Goal: Transaction & Acquisition: Purchase product/service

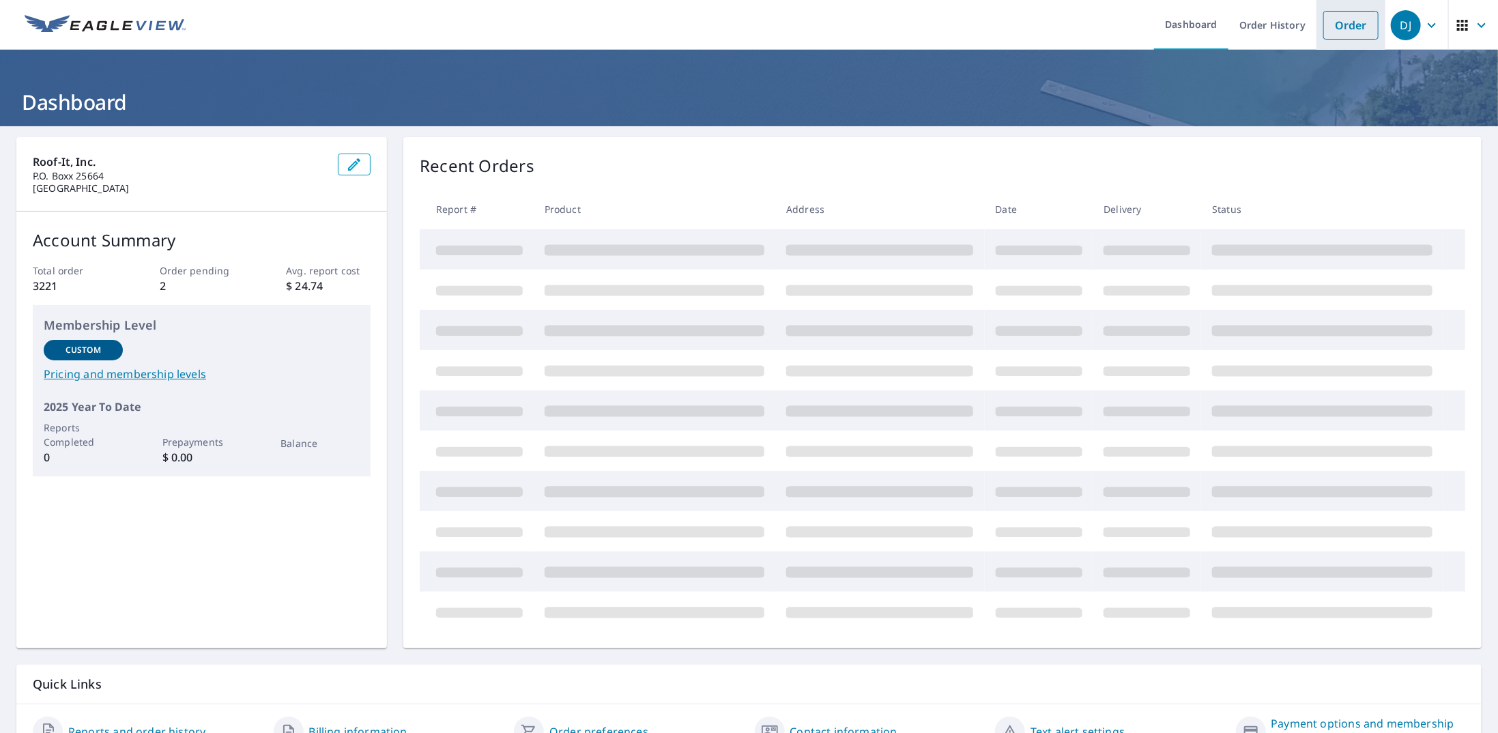
click at [1333, 20] on link "Order" at bounding box center [1350, 25] width 55 height 29
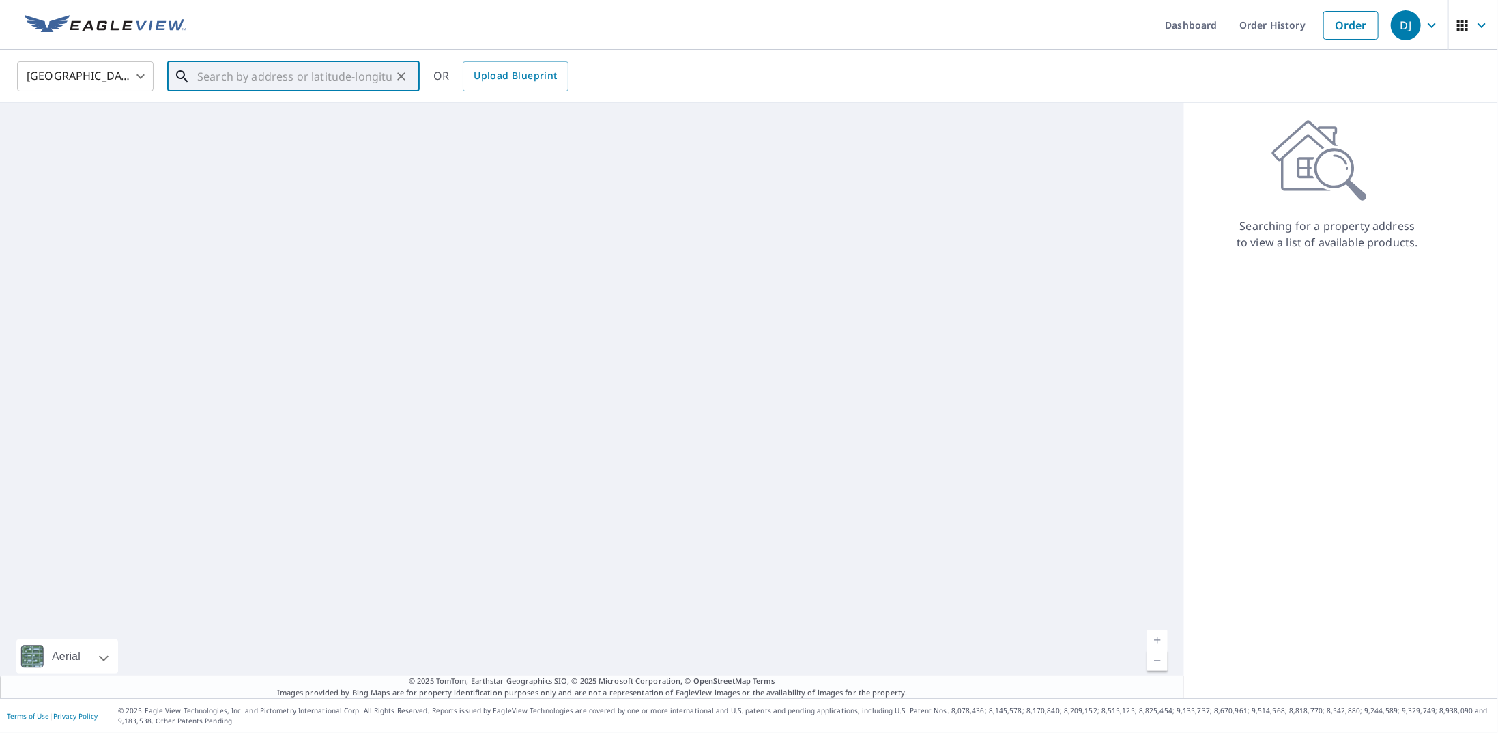
click at [350, 80] on input "text" at bounding box center [294, 76] width 194 height 38
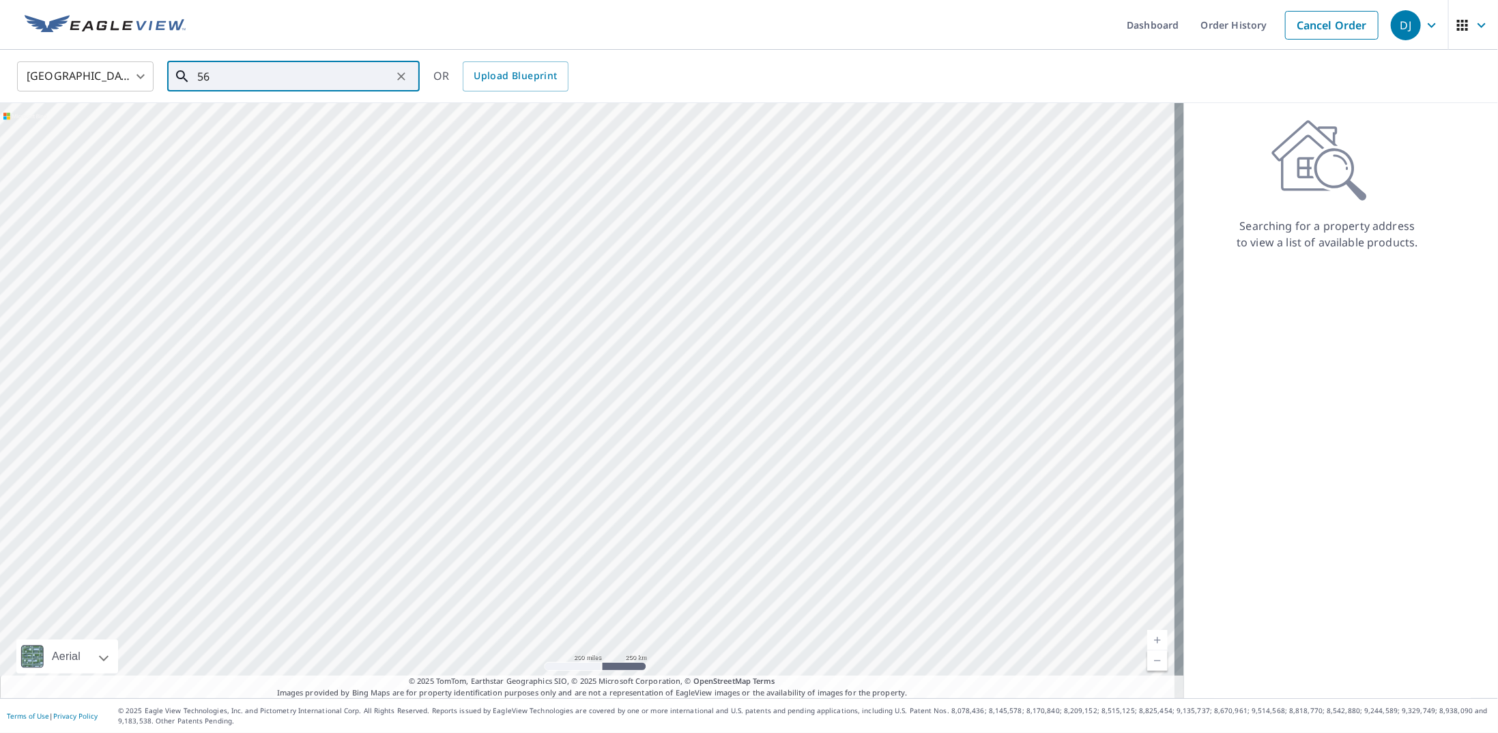
type input "5"
type input "[STREET_ADDRESS]"
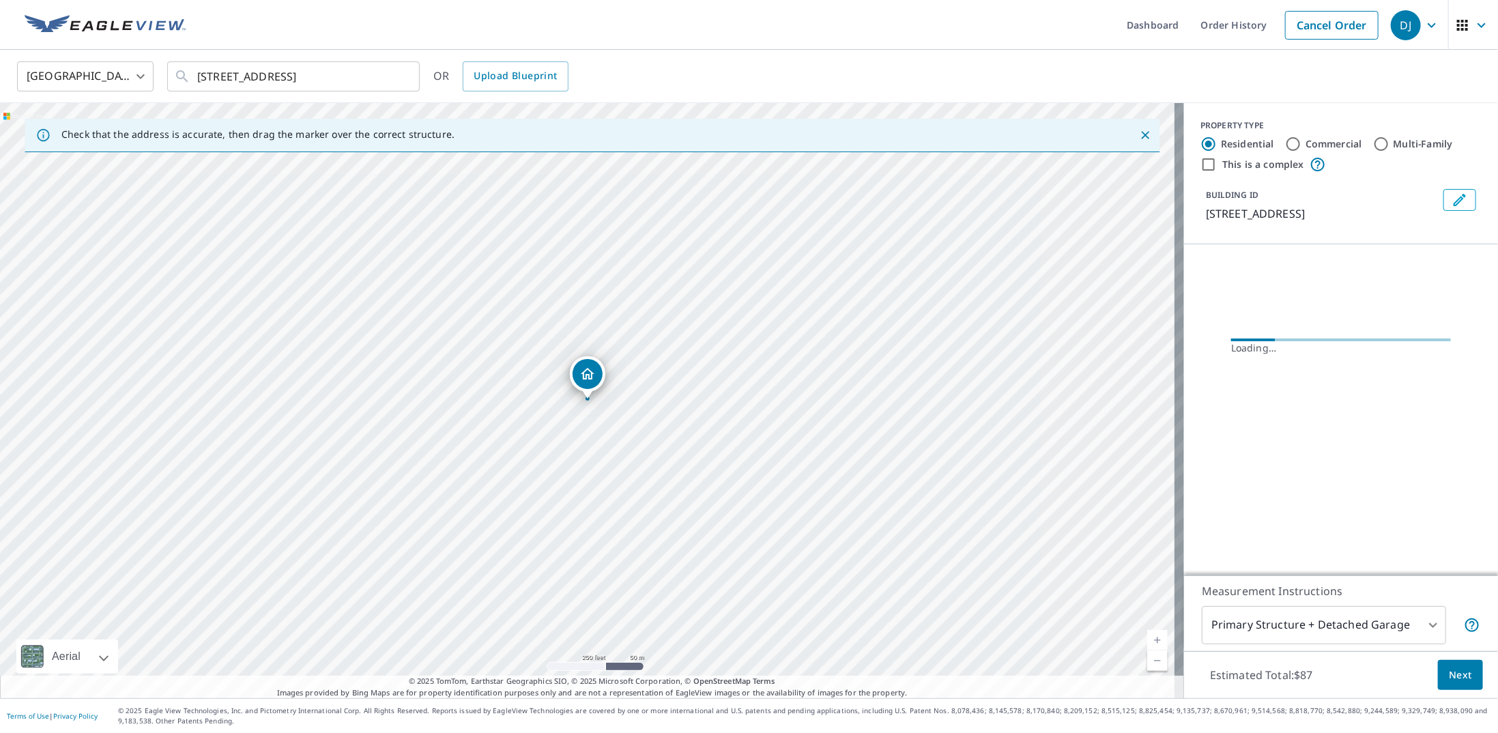
click at [1147, 637] on link "Current Level 17, Zoom In" at bounding box center [1157, 640] width 20 height 20
click at [1147, 637] on link "Current Level 17.39592867633114, Zoom In" at bounding box center [1157, 640] width 20 height 20
click at [1147, 637] on link "Current Level 20, Zoom In Disabled" at bounding box center [1157, 640] width 20 height 20
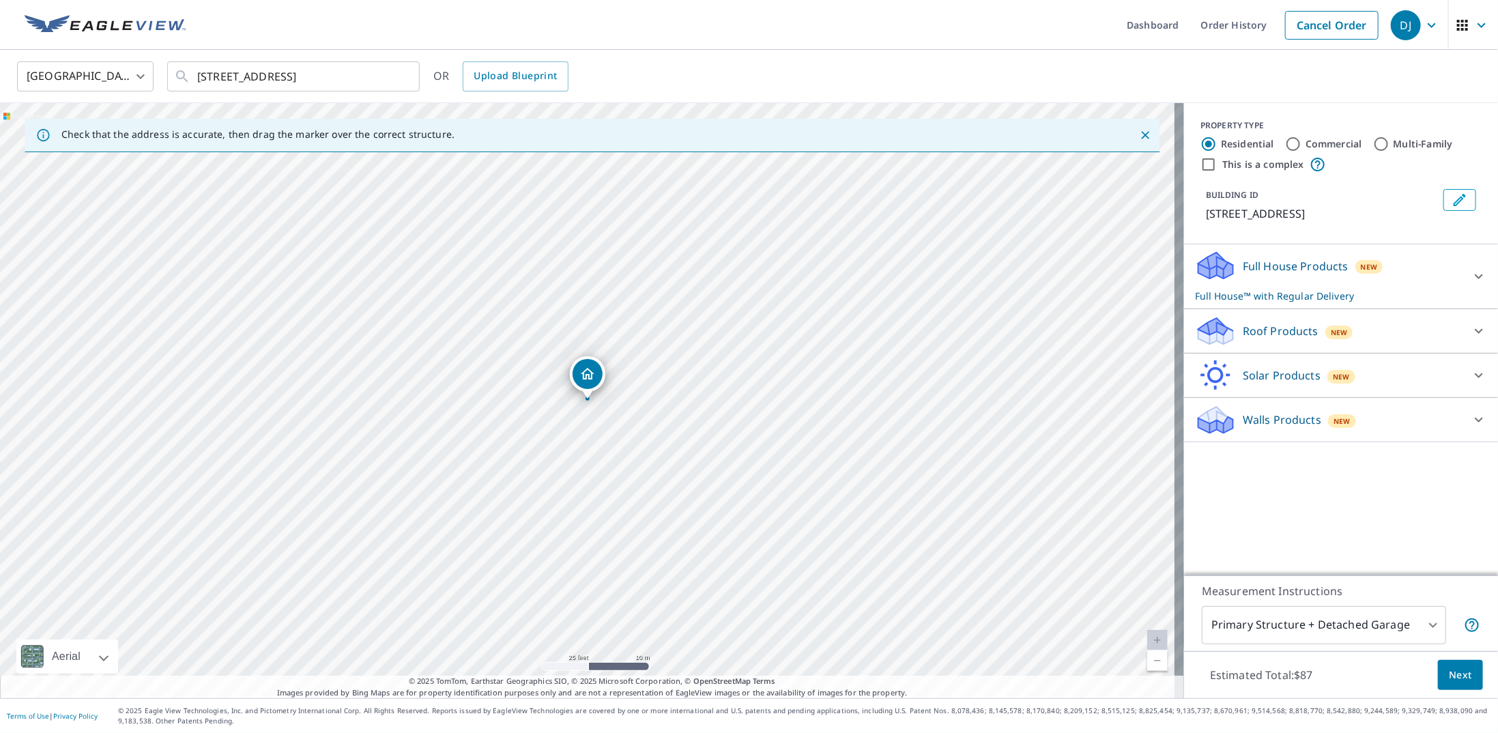
click at [1147, 657] on link "Current Level 20, Zoom Out" at bounding box center [1157, 660] width 20 height 20
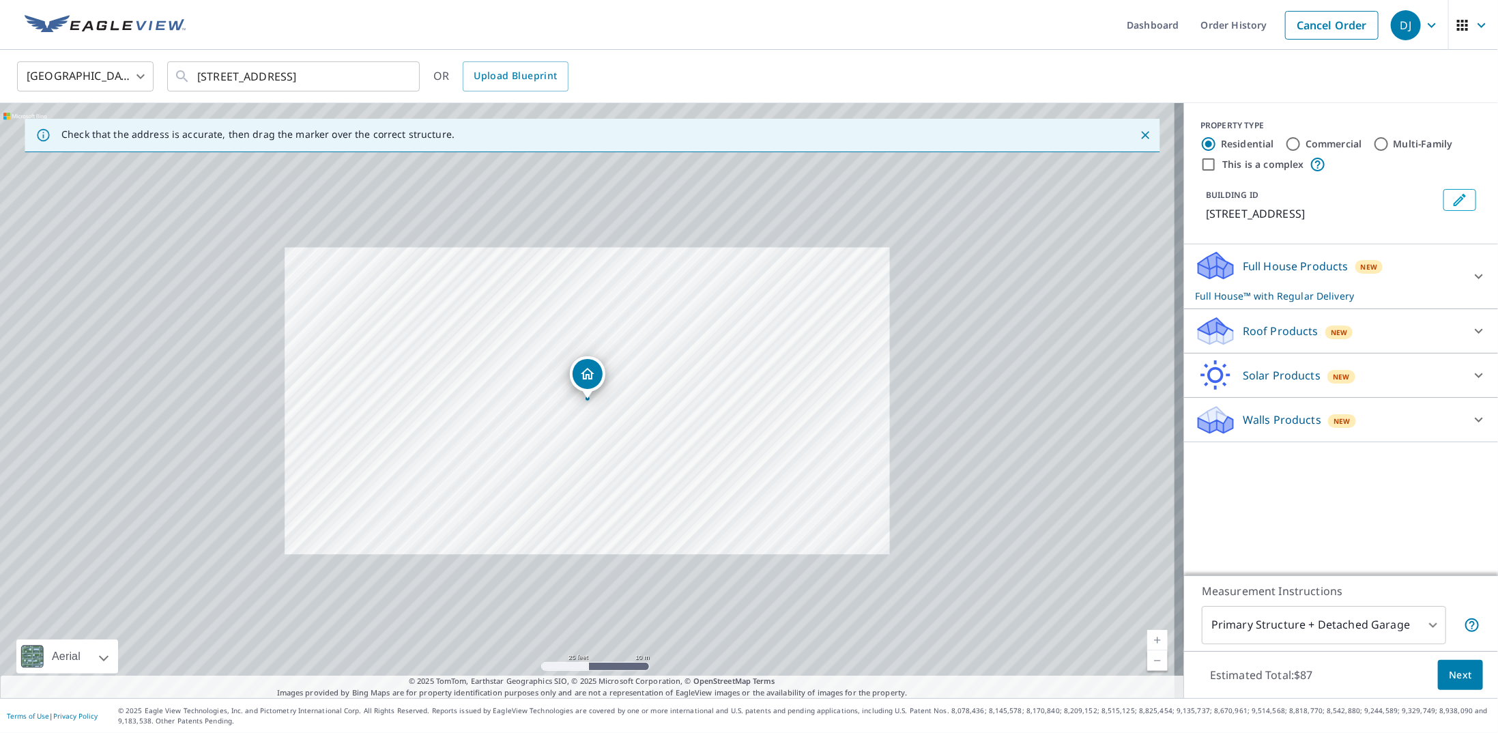
click at [1147, 657] on link "Current Level 19.298081352932996, Zoom Out" at bounding box center [1157, 660] width 20 height 20
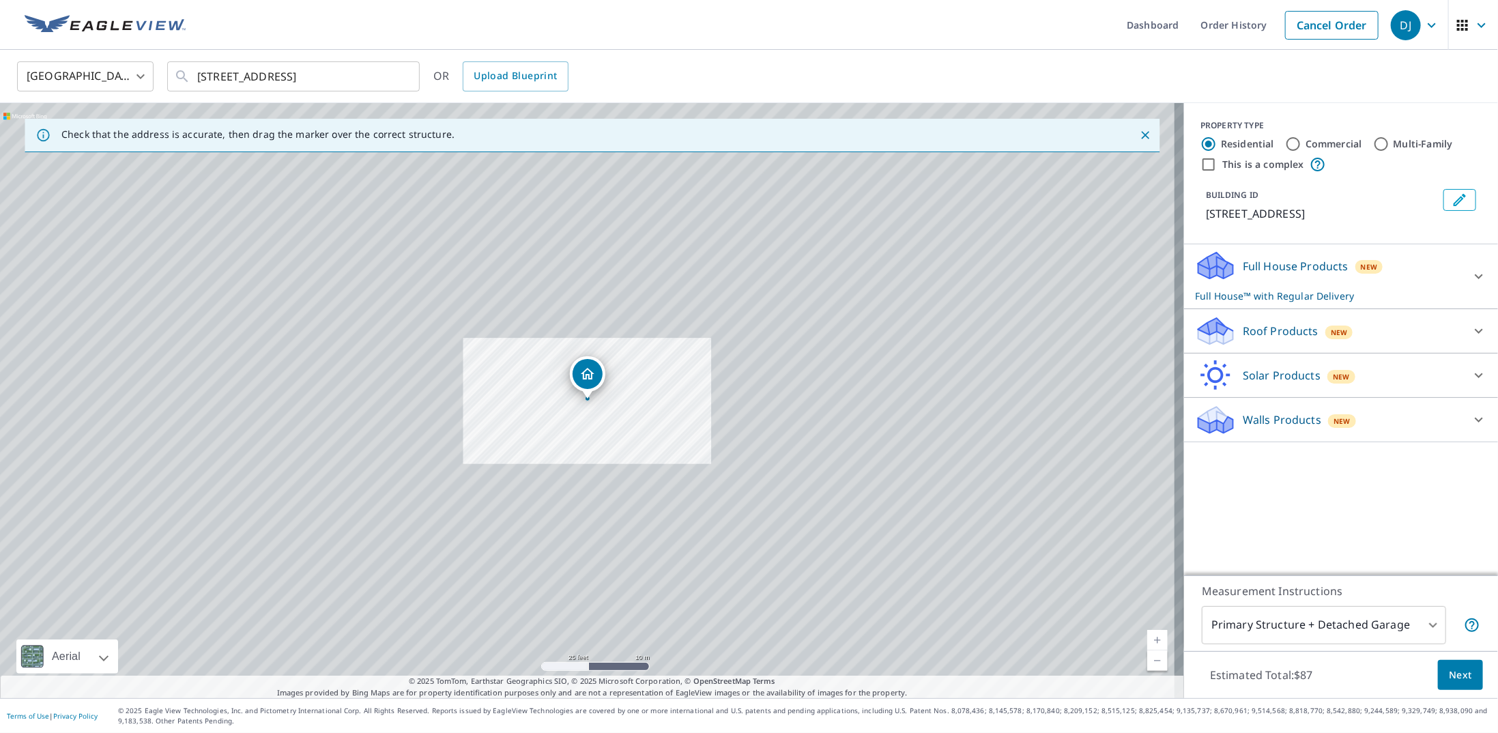
click at [1147, 657] on link "Current Level 18.561896674064386, Zoom Out" at bounding box center [1157, 660] width 20 height 20
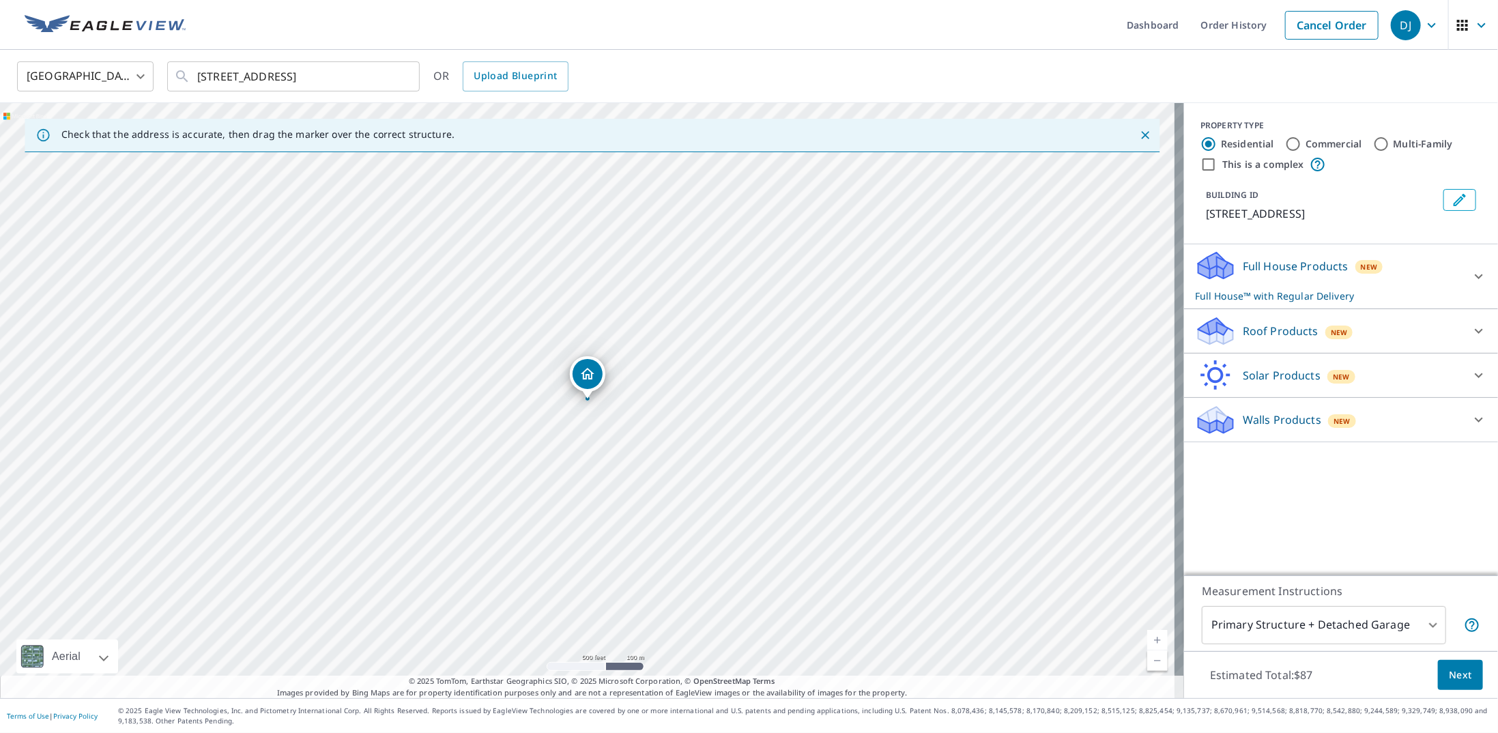
click at [1147, 637] on link "Current Level 16, Zoom In" at bounding box center [1157, 640] width 20 height 20
click at [1147, 637] on link "Current Level 17.184411965070375, Zoom In" at bounding box center [1157, 640] width 20 height 20
click at [1147, 637] on link "Current Level 17.845309790802286, Zoom In Disabled" at bounding box center [1157, 640] width 20 height 20
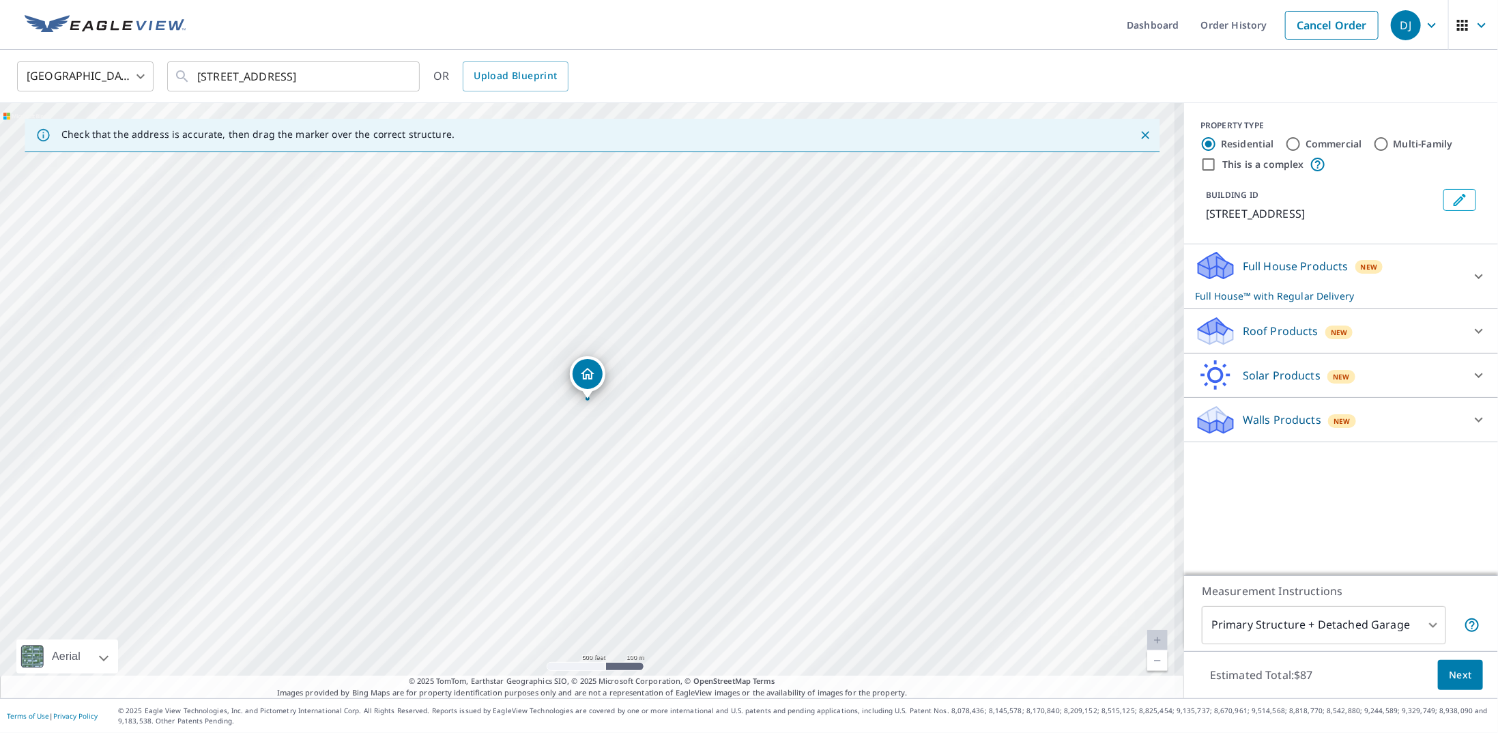
click at [1147, 637] on link "Current Level 17.845309790802286, Zoom In Disabled" at bounding box center [1157, 640] width 20 height 20
click at [1287, 323] on p "Roof Products" at bounding box center [1281, 331] width 76 height 16
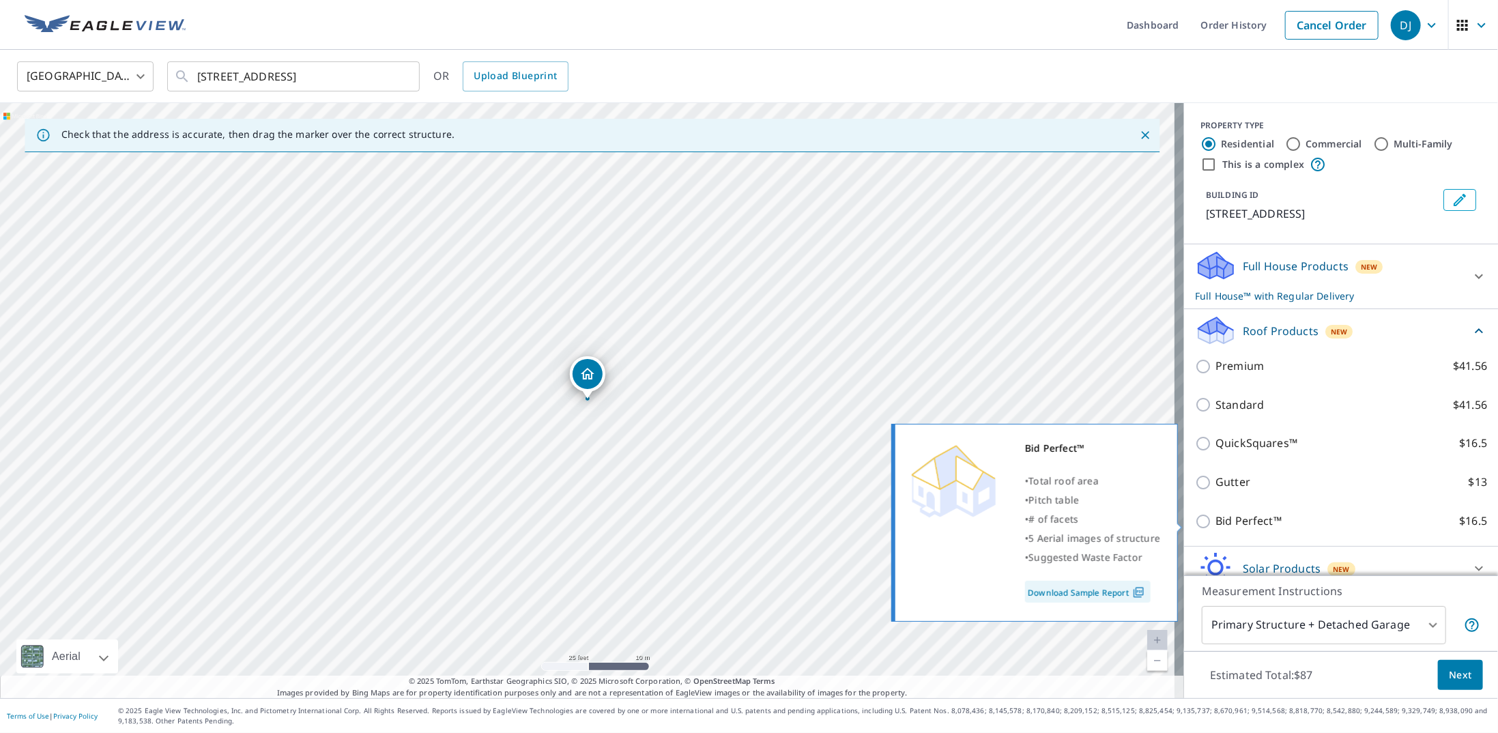
click at [1215, 519] on p "Bid Perfect™" at bounding box center [1248, 521] width 66 height 17
click at [1205, 519] on input "Bid Perfect™ $16.5" at bounding box center [1205, 521] width 20 height 16
checkbox input "true"
checkbox input "false"
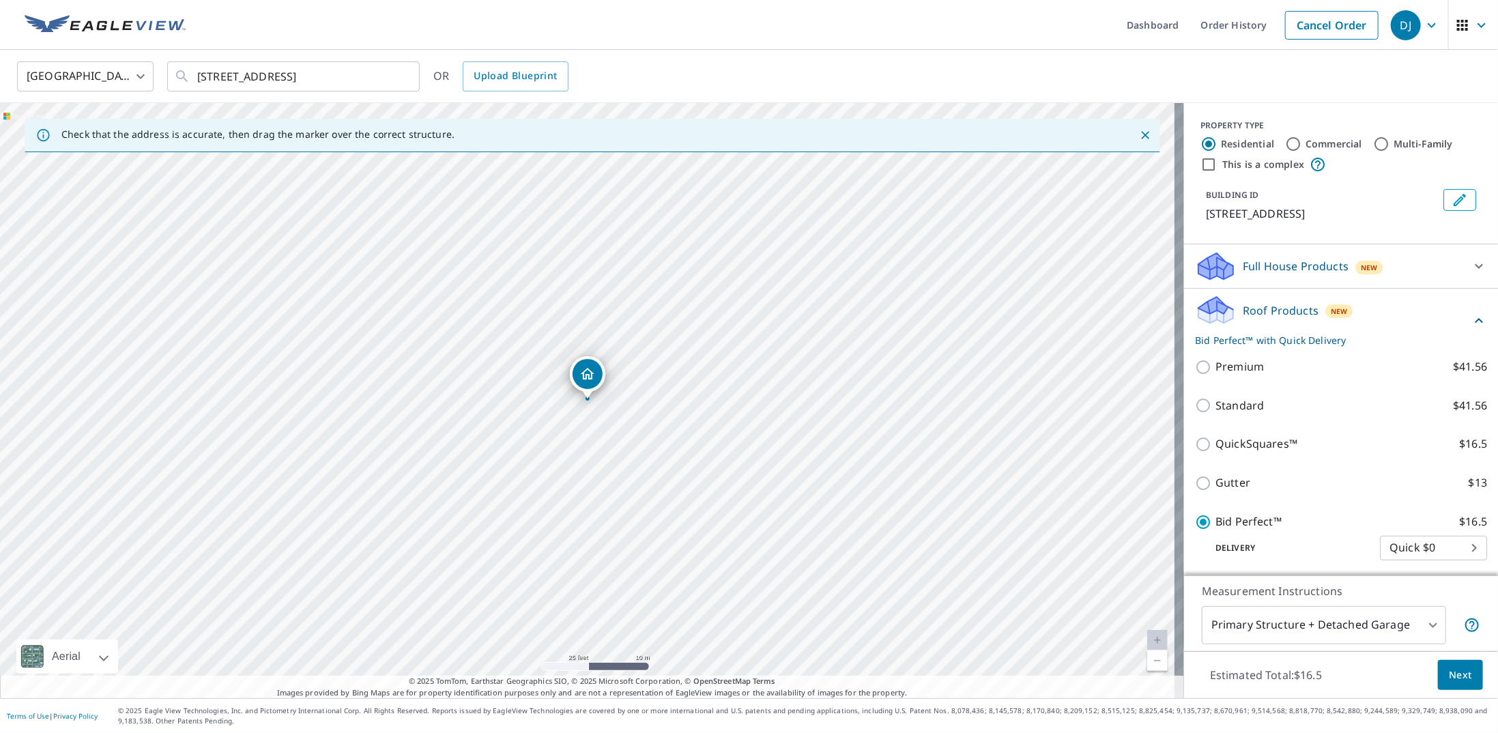
click at [1449, 669] on span "Next" at bounding box center [1460, 675] width 23 height 17
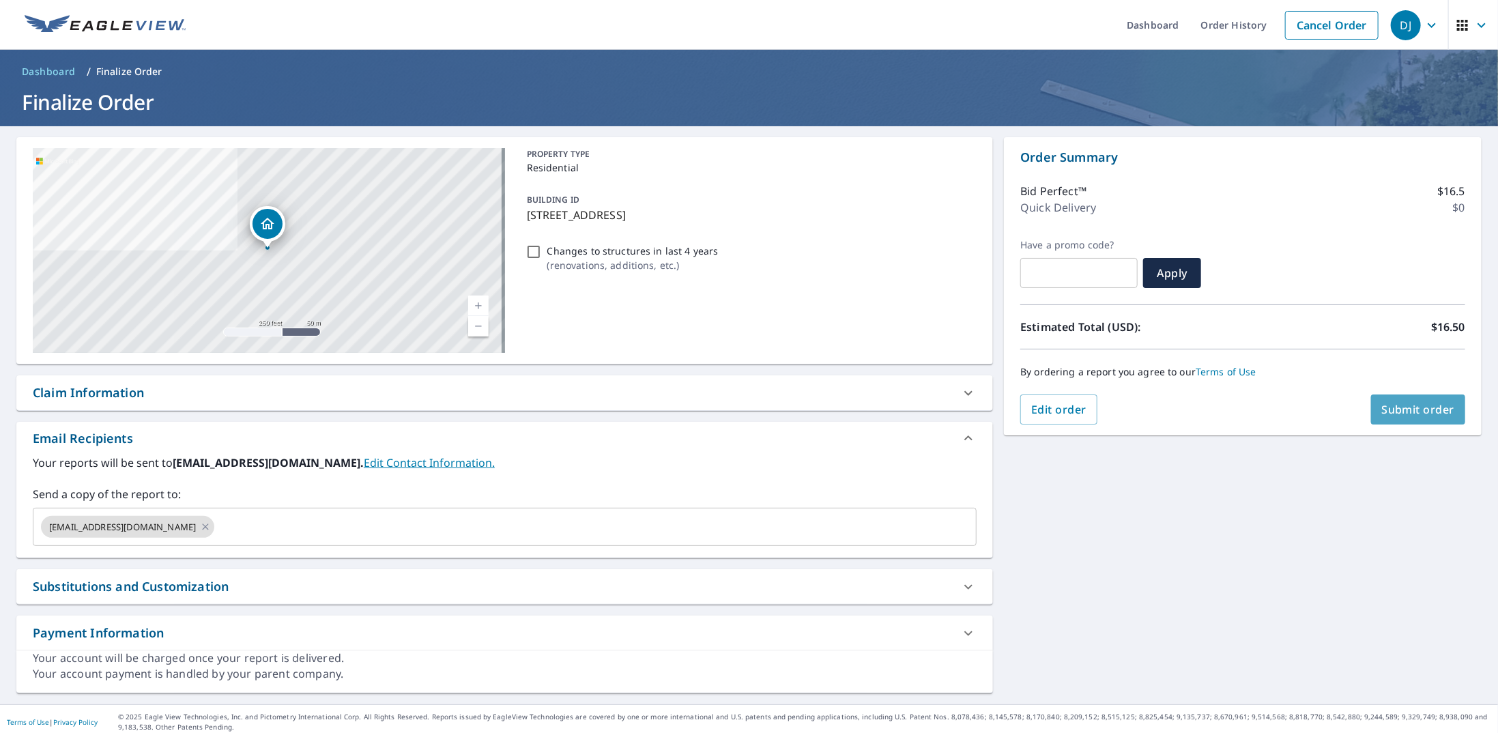
click at [1422, 414] on span "Submit order" at bounding box center [1418, 409] width 73 height 15
checkbox input "true"
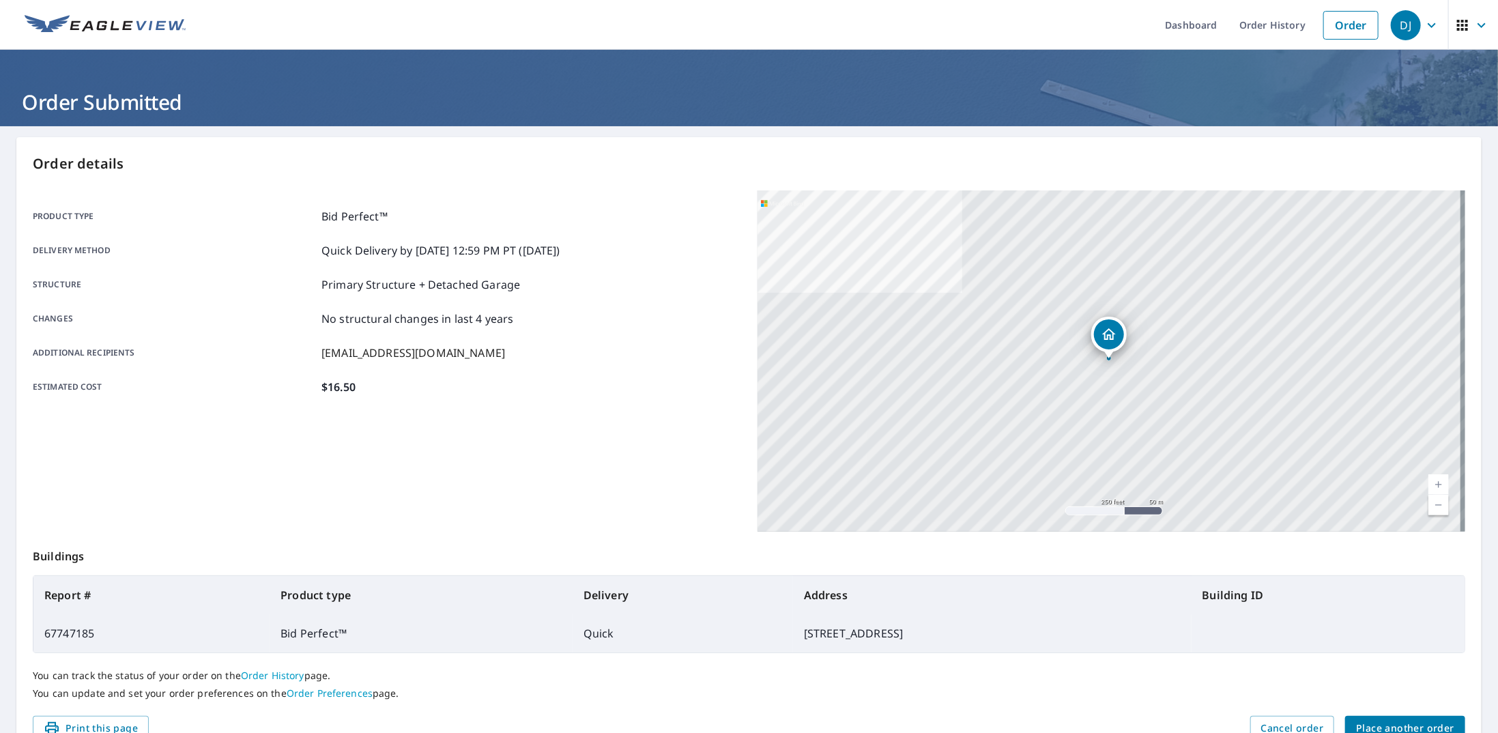
click at [1367, 693] on p "You can update and set your order preferences on the Order Preferences page." at bounding box center [749, 693] width 1432 height 12
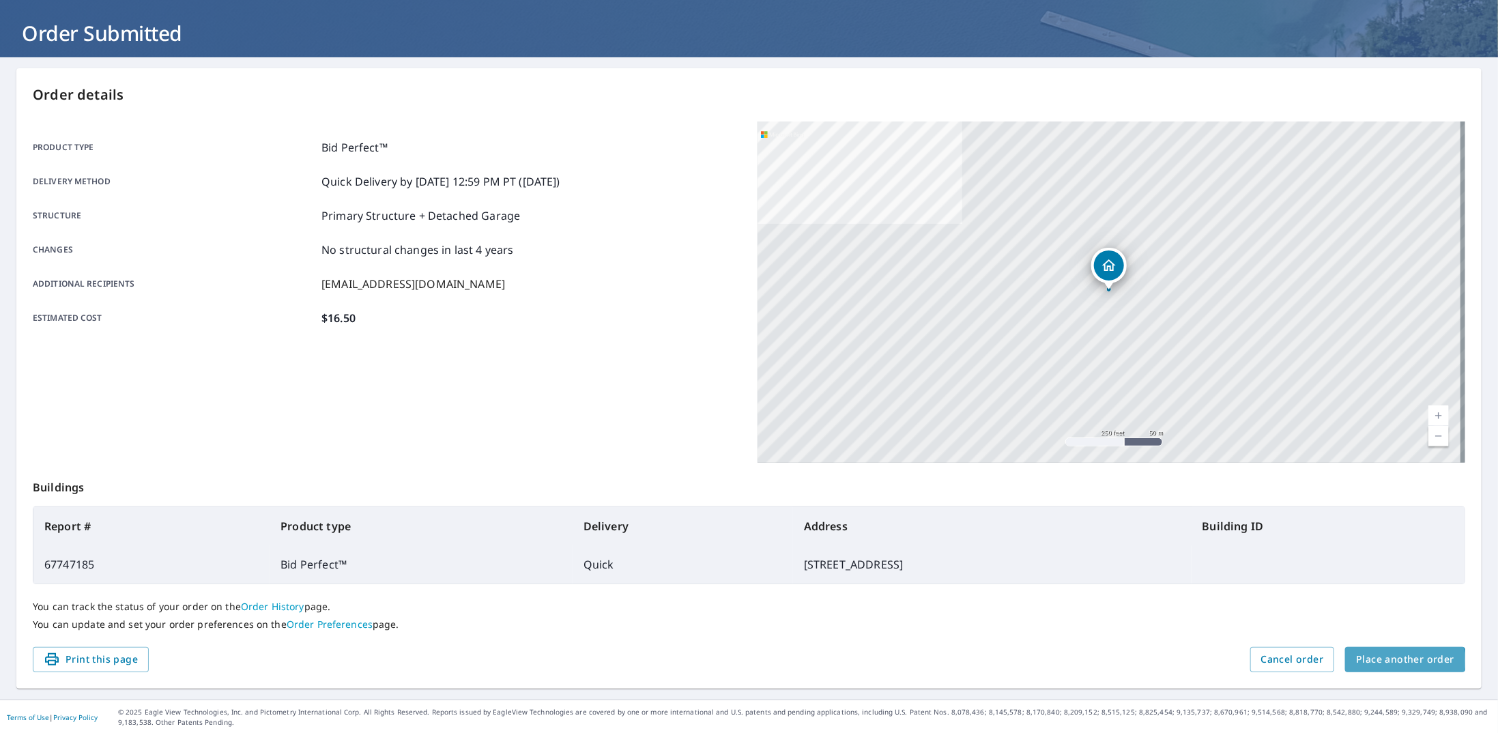
click at [1385, 660] on span "Place another order" at bounding box center [1405, 659] width 98 height 17
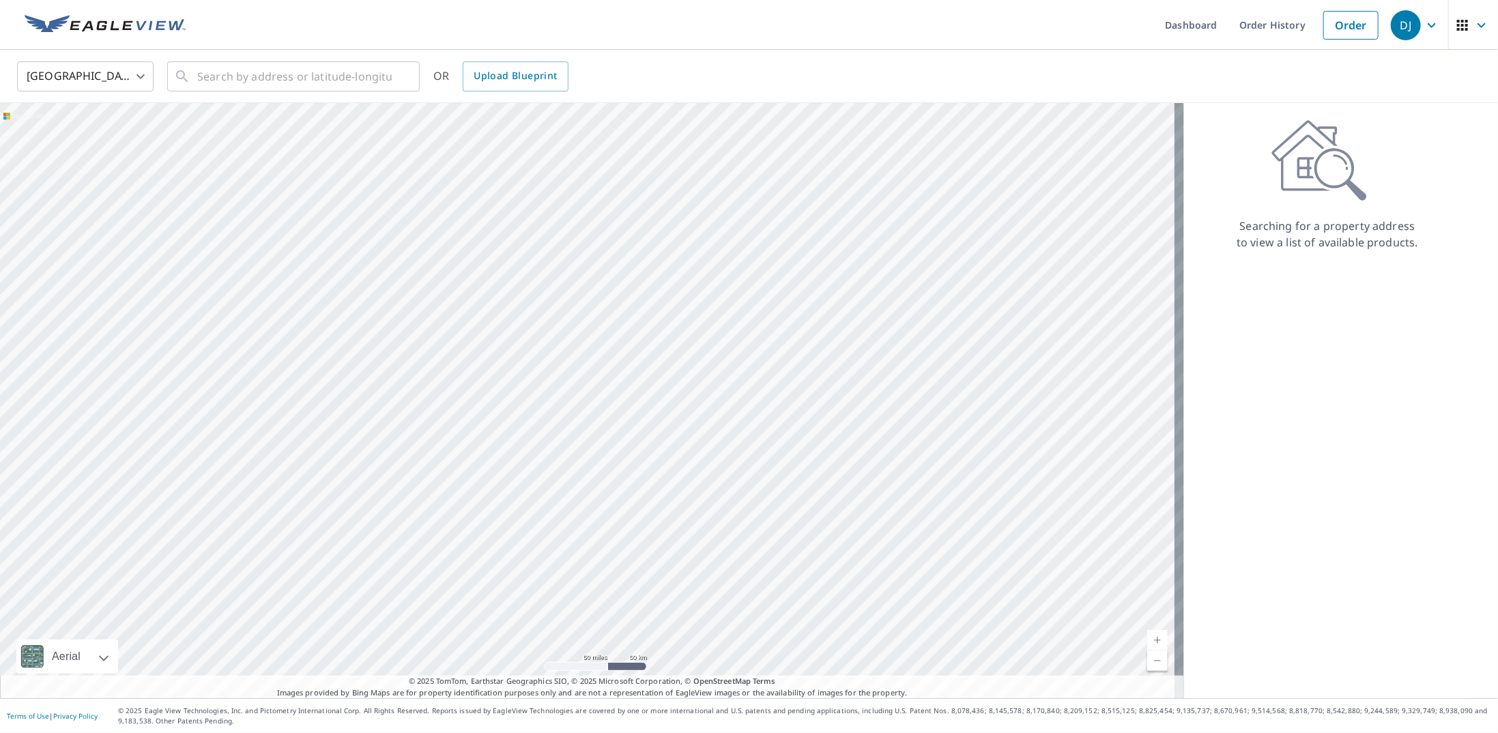
drag, startPoint x: 1379, startPoint y: 394, endPoint x: 1364, endPoint y: 385, distance: 17.4
click at [1379, 394] on div "Searching for a property address to view a list of available products." at bounding box center [1327, 400] width 287 height 595
drag, startPoint x: 1274, startPoint y: 382, endPoint x: 1254, endPoint y: 330, distance: 56.4
click at [1254, 330] on div "Searching for a property address to view a list of available products." at bounding box center [1327, 400] width 287 height 595
click at [1263, 341] on div "Searching for a property address to view a list of available products." at bounding box center [1327, 400] width 287 height 595
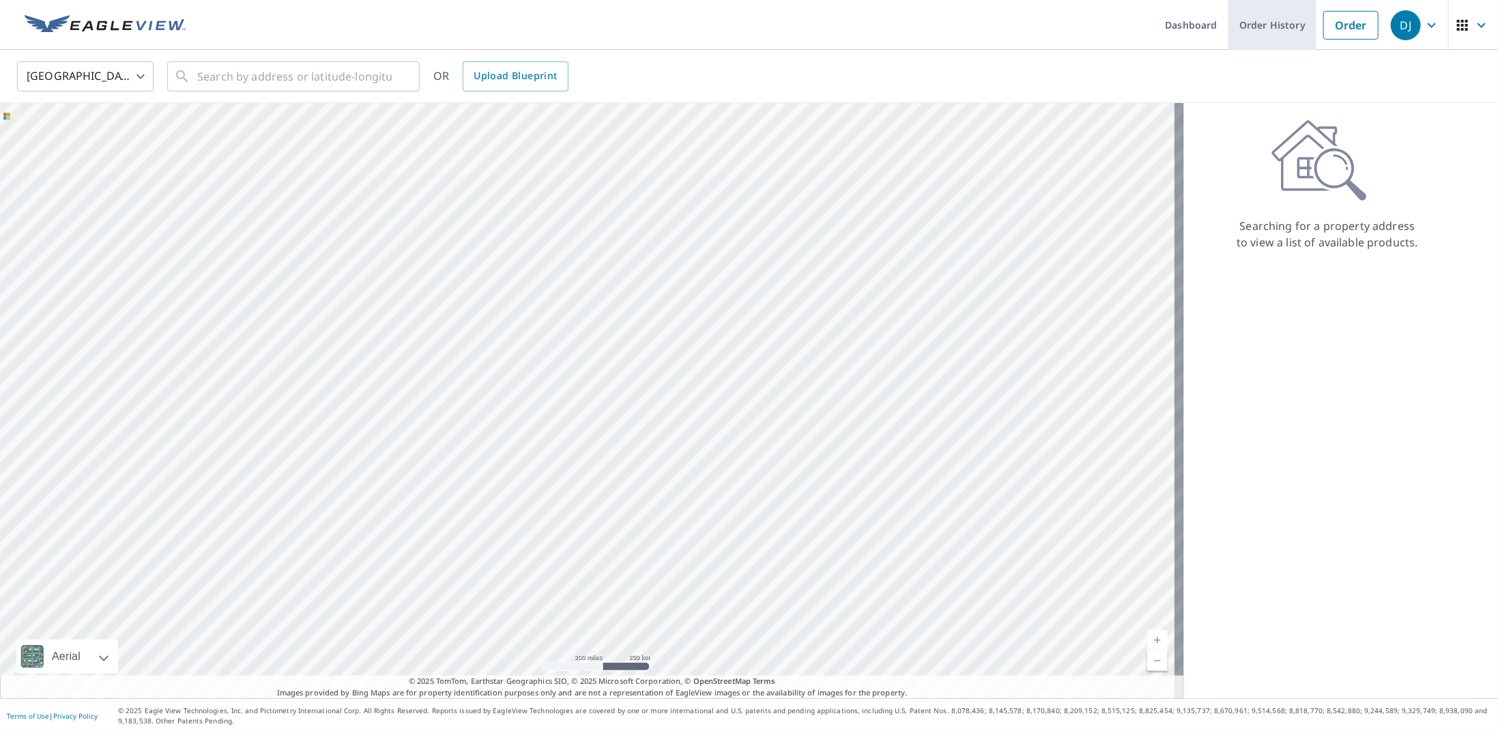
click at [1277, 23] on link "Order History" at bounding box center [1272, 25] width 88 height 50
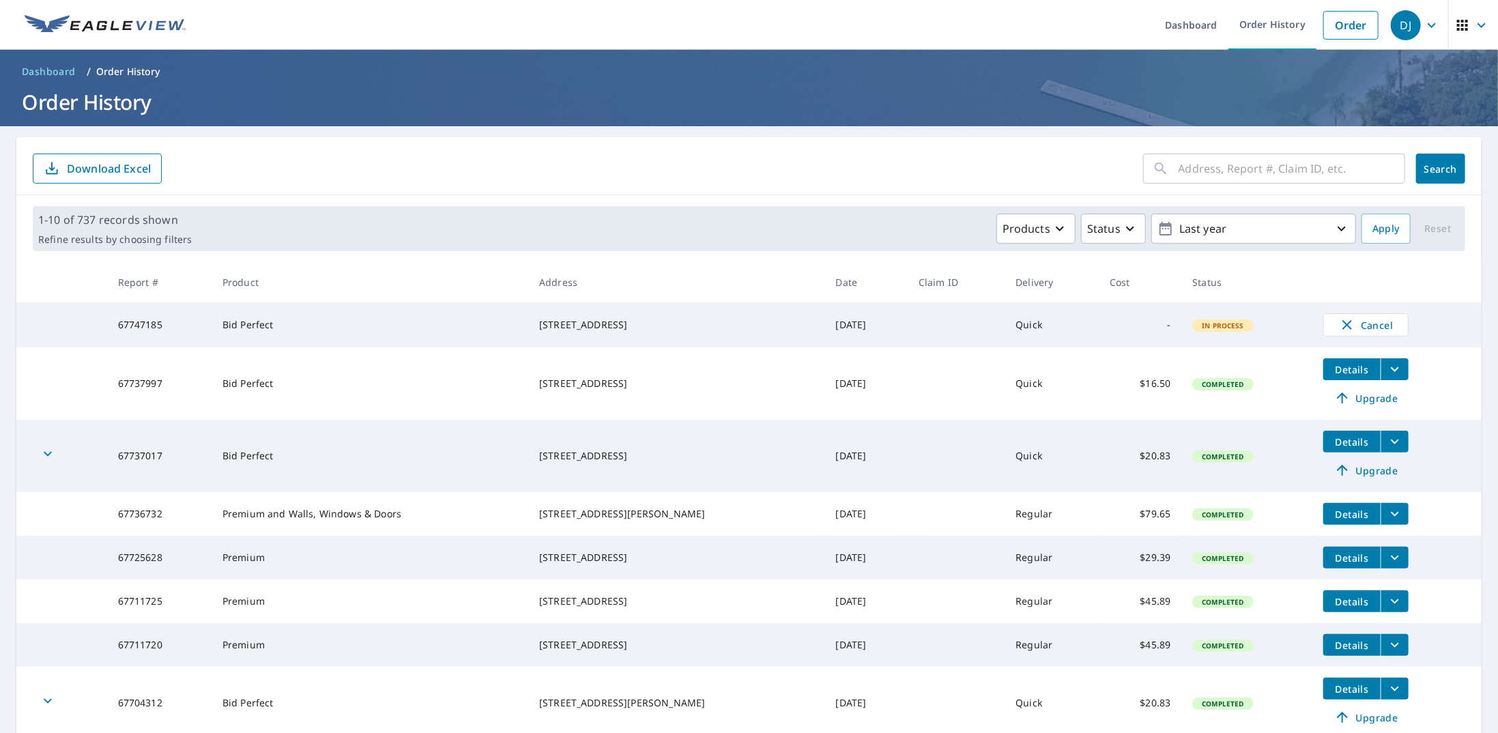
click at [924, 330] on td at bounding box center [956, 324] width 97 height 45
